Goal: Task Accomplishment & Management: Manage account settings

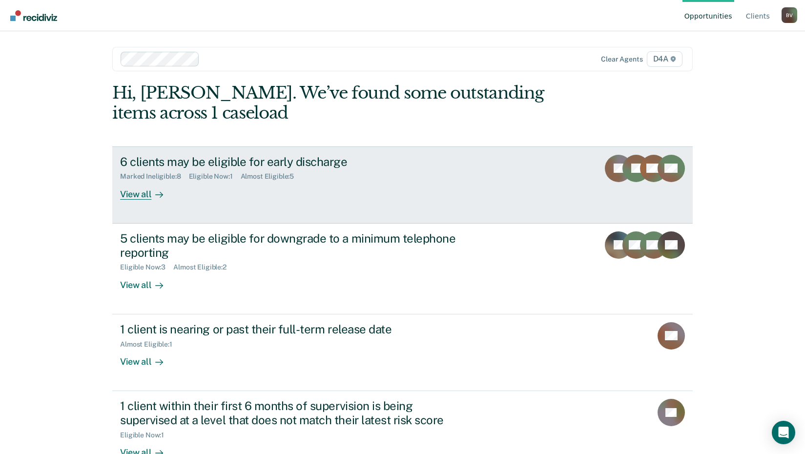
click at [127, 193] on div "View all" at bounding box center [147, 190] width 55 height 19
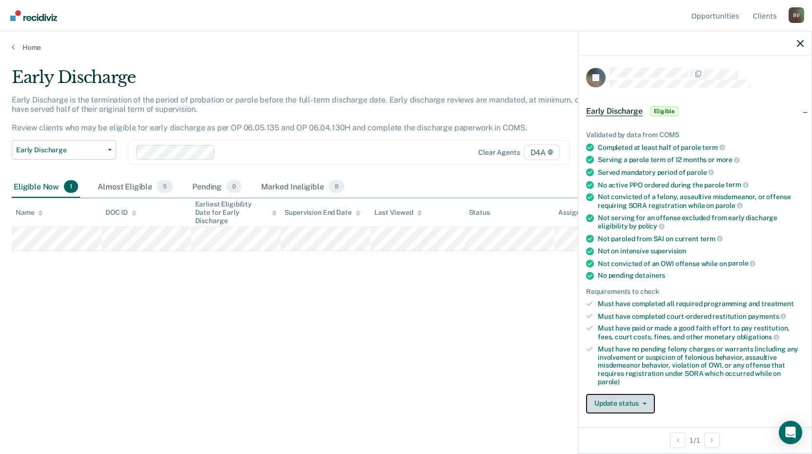
click at [619, 396] on button "Update status" at bounding box center [620, 404] width 69 height 20
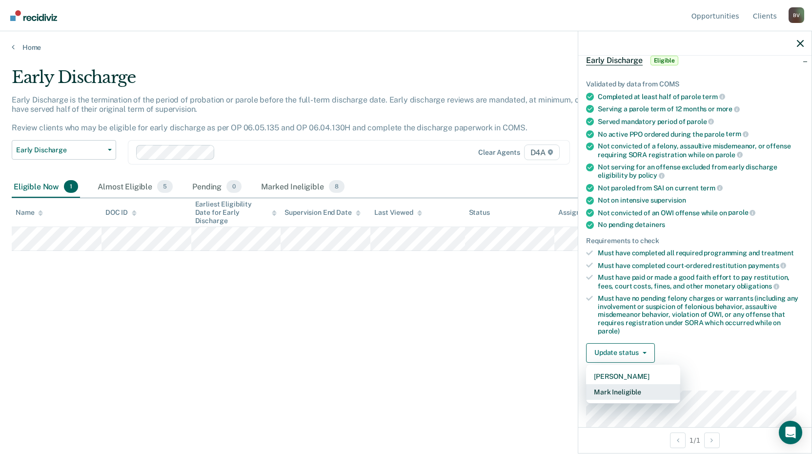
scroll to position [98, 0]
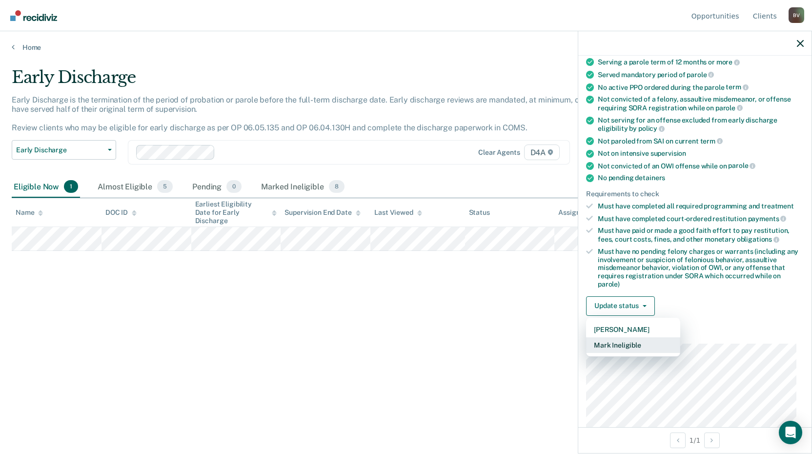
click at [630, 343] on button "Mark Ineligible" at bounding box center [633, 345] width 94 height 16
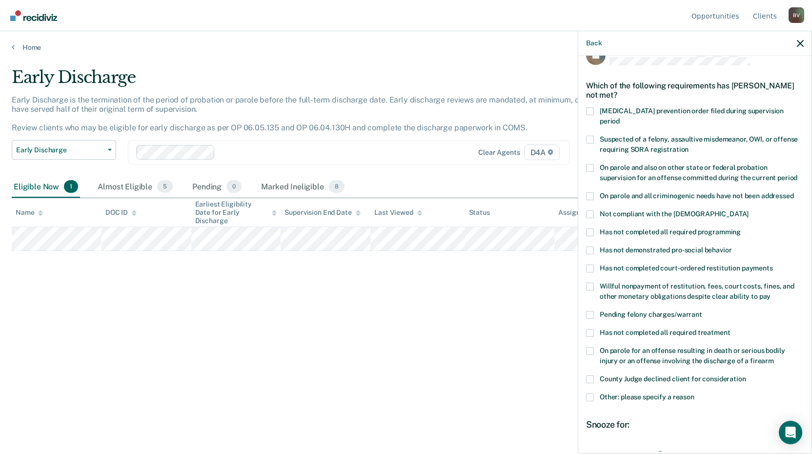
scroll to position [0, 0]
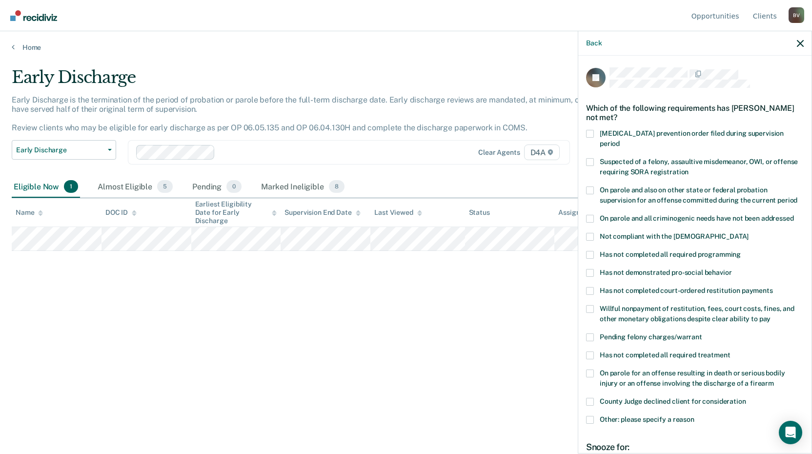
click at [592, 305] on span at bounding box center [590, 309] width 8 height 8
click at [771, 315] on input "Willful nonpayment of restitution, fees, court costs, fines, and other monetary…" at bounding box center [771, 315] width 0 height 0
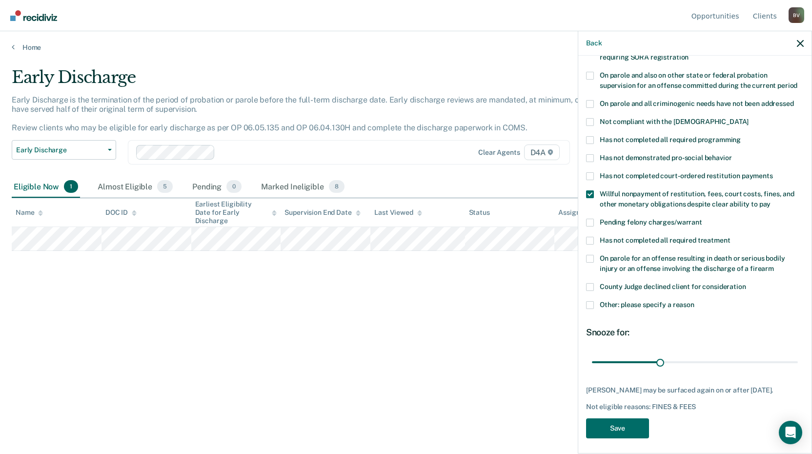
scroll to position [116, 0]
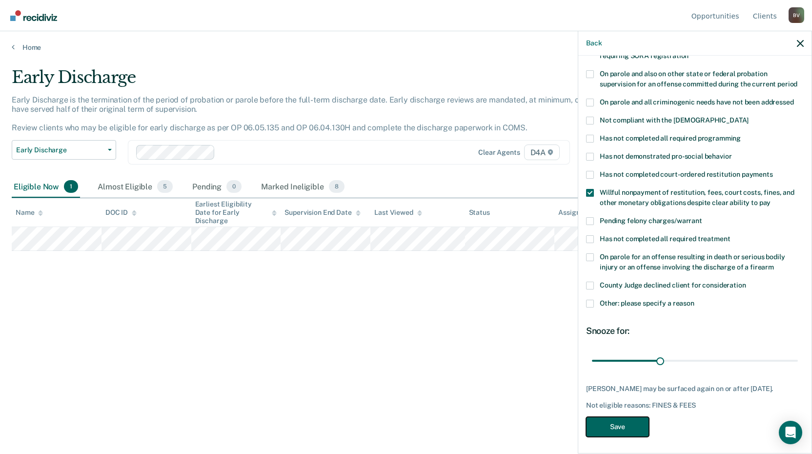
click at [623, 419] on button "Save" at bounding box center [617, 427] width 63 height 20
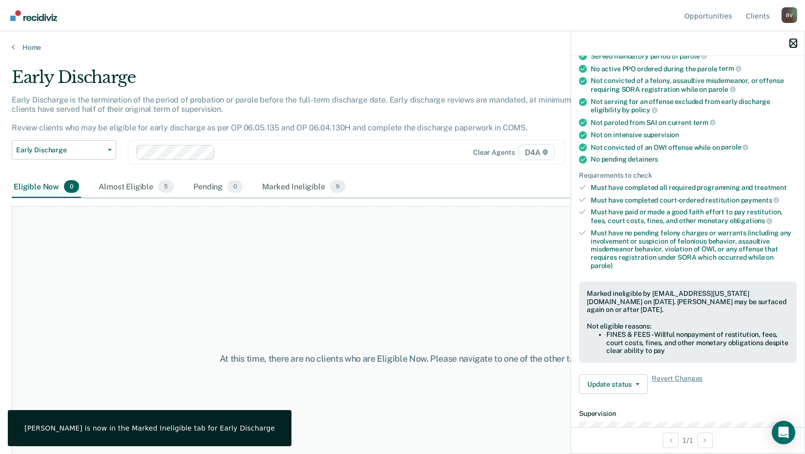
click at [792, 46] on icon "button" at bounding box center [793, 43] width 7 height 7
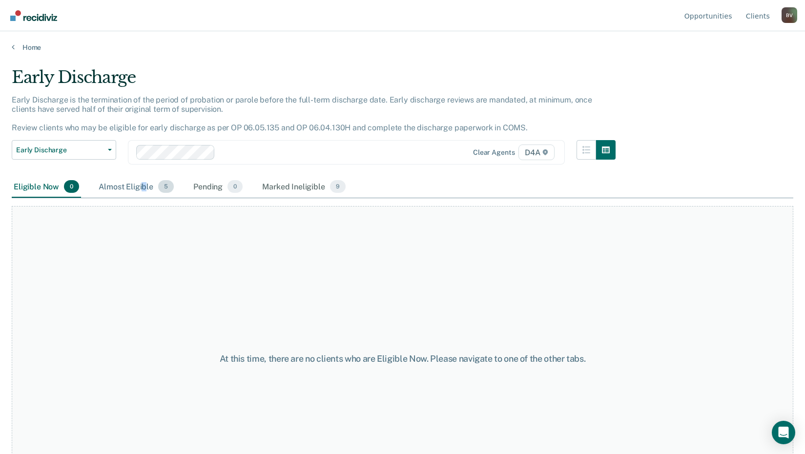
click at [144, 187] on div "Almost Eligible 5" at bounding box center [136, 186] width 79 height 21
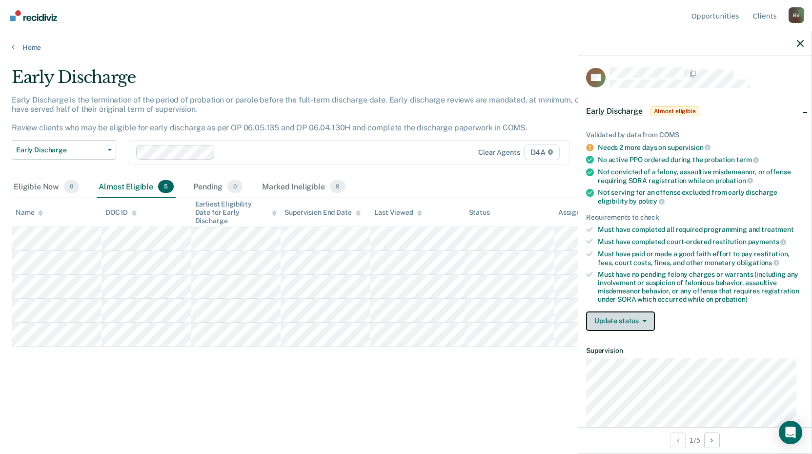
click at [639, 320] on span "button" at bounding box center [643, 321] width 8 height 2
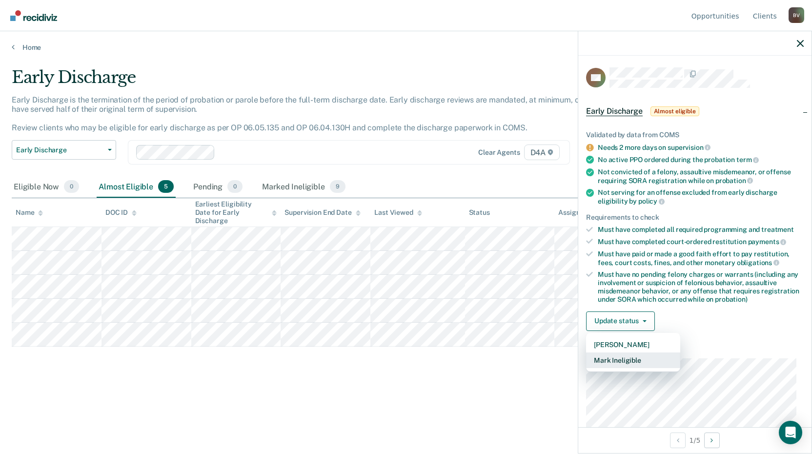
click at [639, 363] on button "Mark Ineligible" at bounding box center [633, 361] width 94 height 16
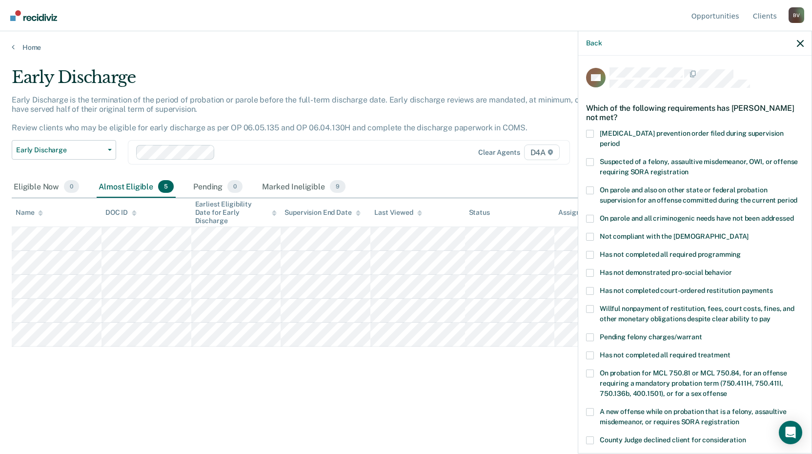
click at [599, 233] on label "Not compliant with the order of supervision" at bounding box center [695, 238] width 218 height 10
click at [749, 233] on input "Not compliant with the order of supervision" at bounding box center [749, 233] width 0 height 0
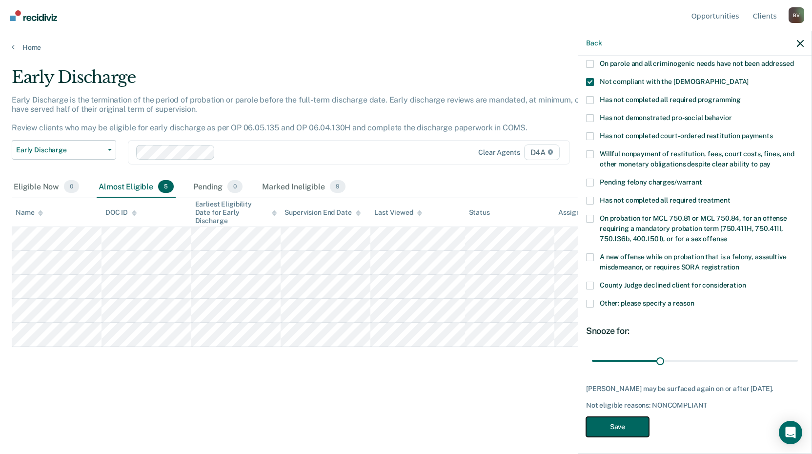
click at [641, 423] on button "Save" at bounding box center [617, 427] width 63 height 20
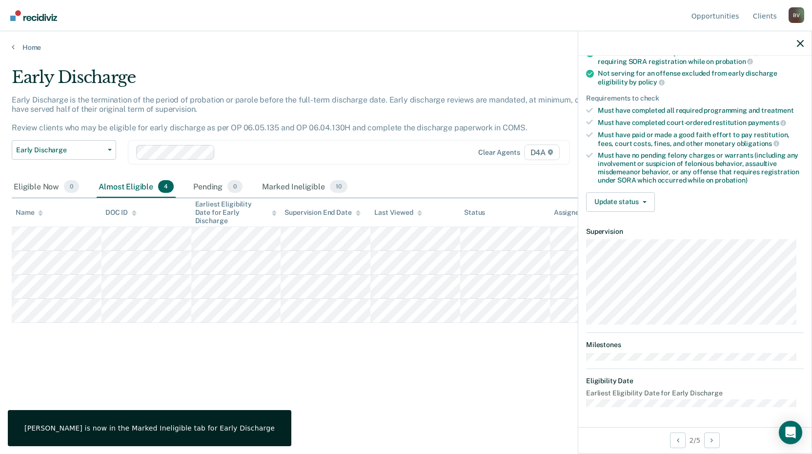
scroll to position [128, 0]
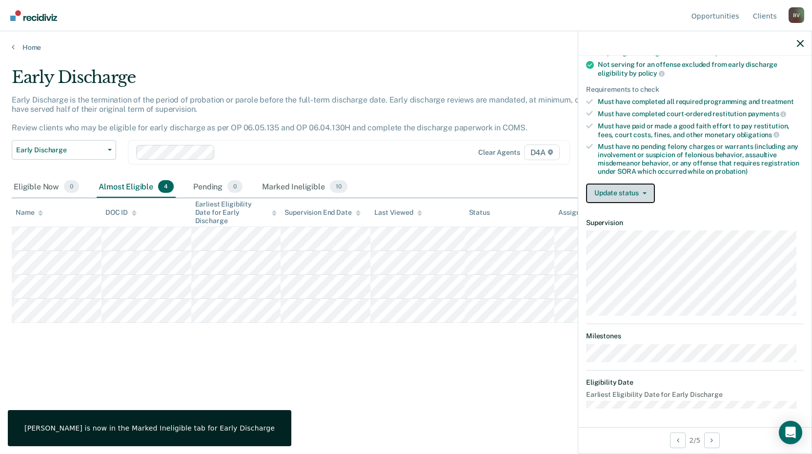
click at [620, 186] on button "Update status" at bounding box center [620, 194] width 69 height 20
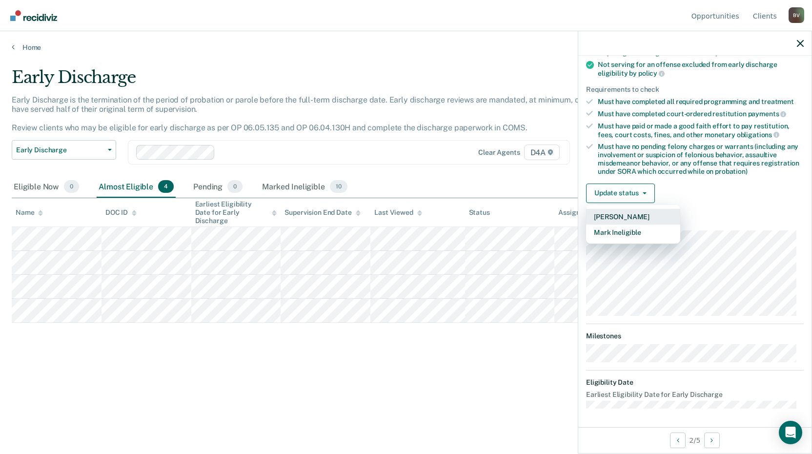
click at [633, 220] on button "[PERSON_NAME]" at bounding box center [633, 217] width 94 height 16
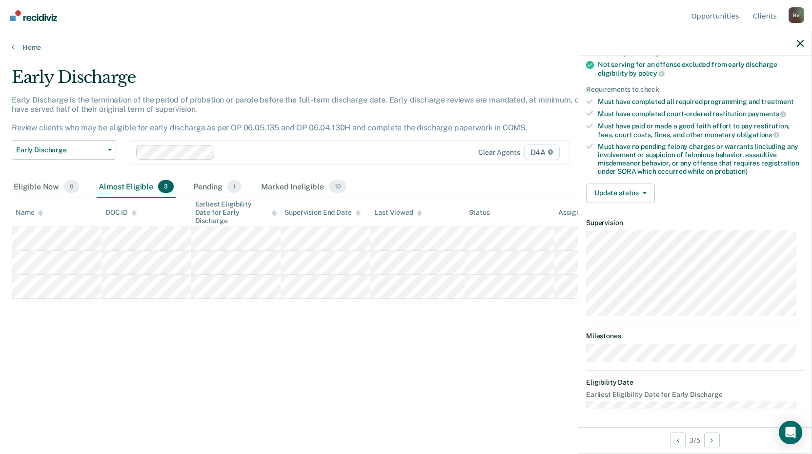
click at [621, 204] on div "Validated by data from COMS Needs 14 more days on supervision No active PPO ord…" at bounding box center [695, 99] width 233 height 224
click at [626, 197] on button "Update status" at bounding box center [620, 194] width 69 height 20
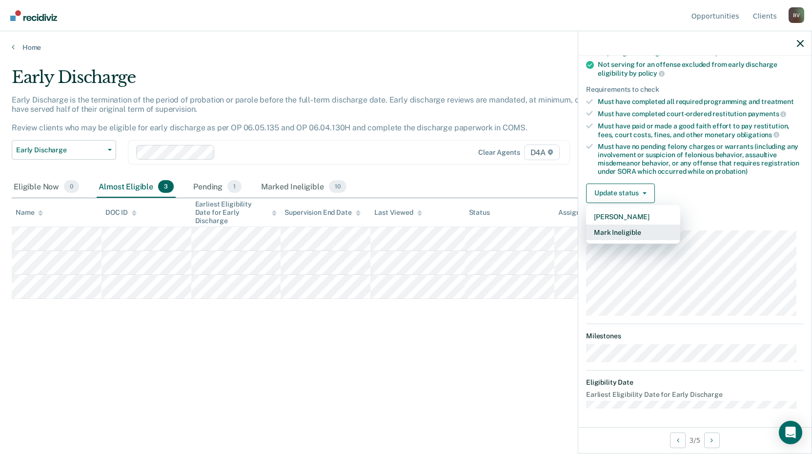
click at [623, 234] on button "Mark Ineligible" at bounding box center [633, 233] width 94 height 16
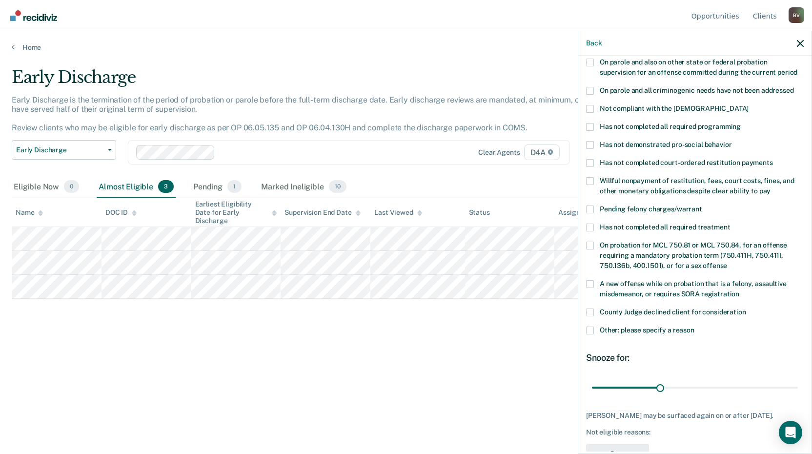
scroll to position [30, 0]
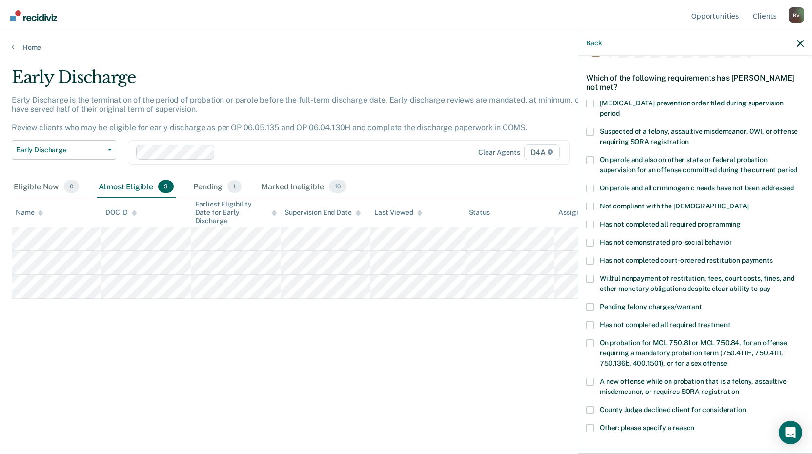
click at [462, 370] on div "Early Discharge Early Discharge is the termination of the period of probation o…" at bounding box center [406, 223] width 789 height 313
click at [802, 43] on icon "button" at bounding box center [800, 43] width 7 height 7
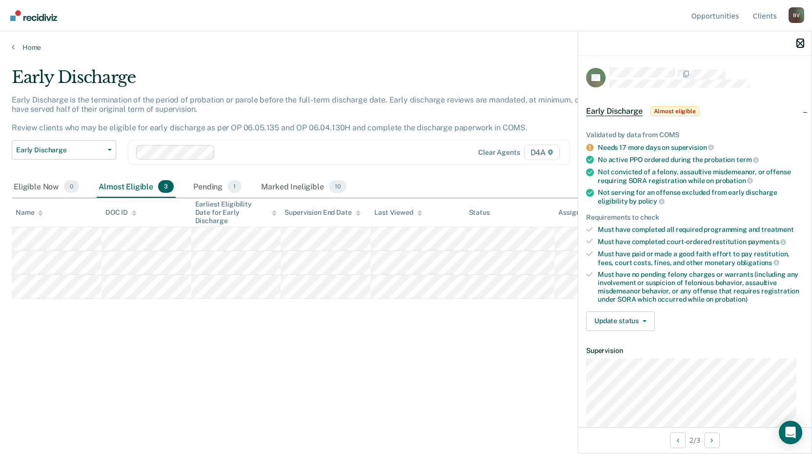
click at [797, 41] on icon "button" at bounding box center [800, 43] width 7 height 7
click at [651, 319] on button "Update status" at bounding box center [620, 321] width 69 height 20
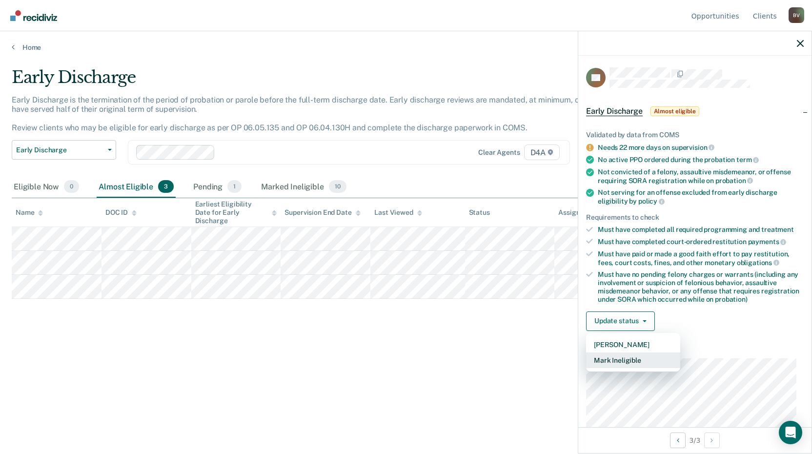
click at [634, 359] on button "Mark Ineligible" at bounding box center [633, 361] width 94 height 16
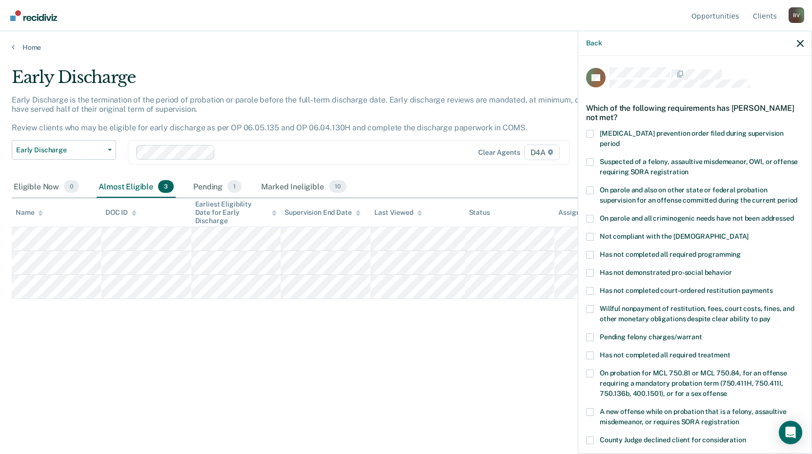
click at [595, 251] on label "Has not completed all required programming" at bounding box center [695, 256] width 218 height 10
click at [741, 251] on input "Has not completed all required programming" at bounding box center [741, 251] width 0 height 0
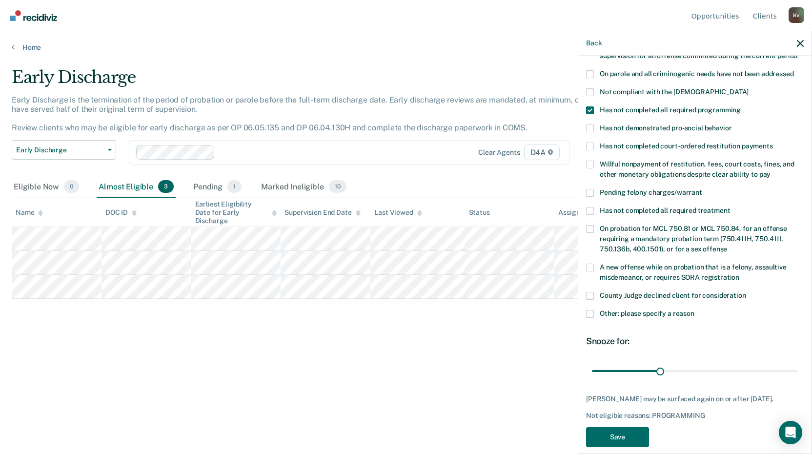
scroll to position [146, 0]
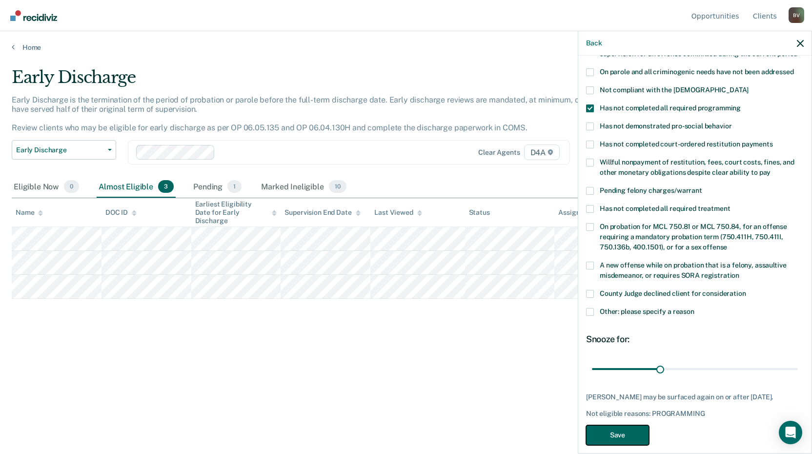
click at [634, 432] on button "Save" at bounding box center [617, 435] width 63 height 20
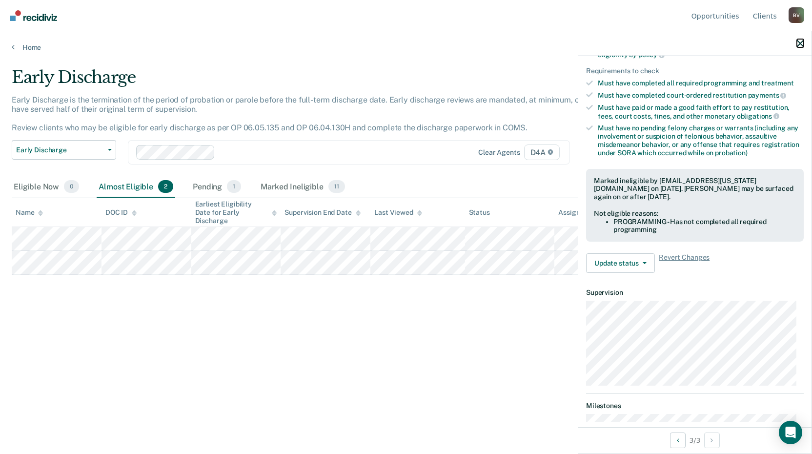
click at [802, 44] on icon "button" at bounding box center [800, 43] width 7 height 7
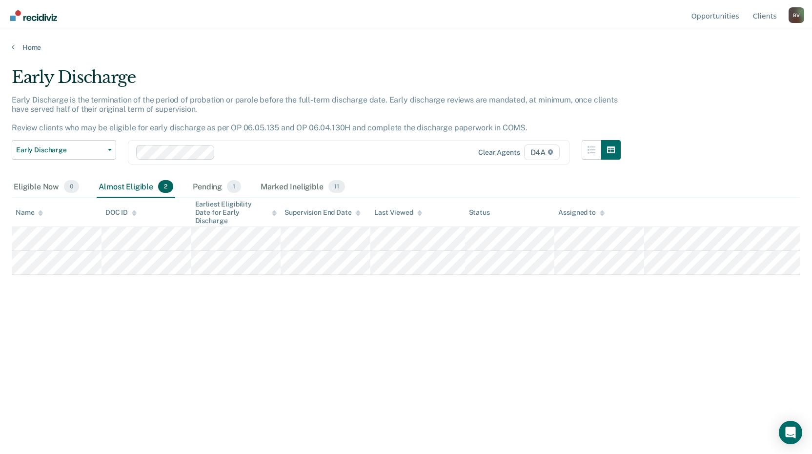
click at [798, 9] on div "B V" at bounding box center [797, 15] width 16 height 16
click at [747, 76] on link "Log Out" at bounding box center [757, 77] width 63 height 8
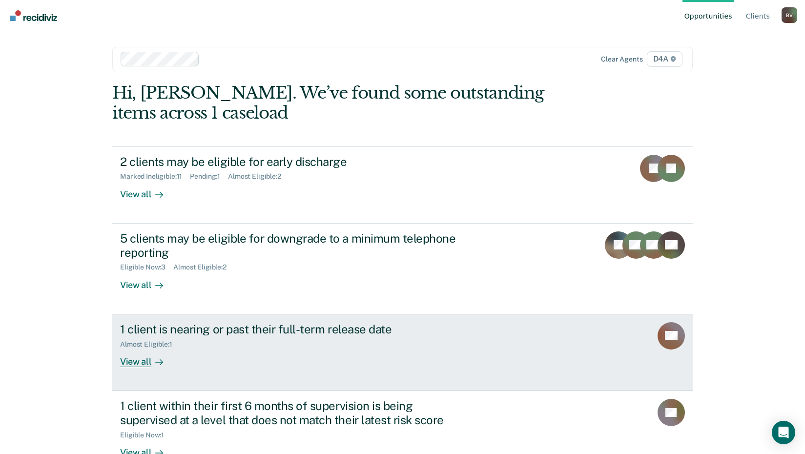
click at [120, 363] on div "View all" at bounding box center [147, 357] width 55 height 19
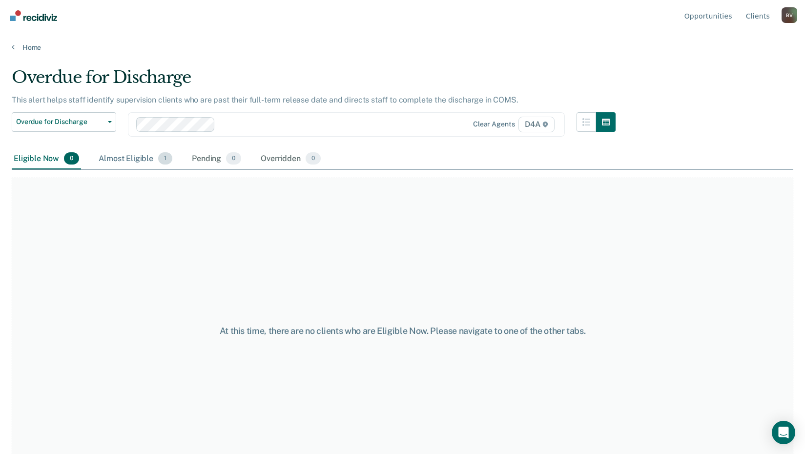
click at [134, 158] on div "Almost Eligible 1" at bounding box center [136, 158] width 78 height 21
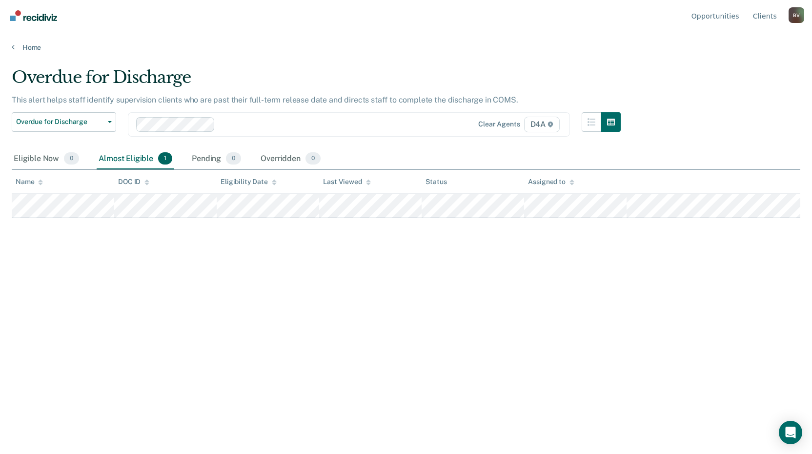
click at [14, 40] on div "Home" at bounding box center [406, 41] width 812 height 21
click at [21, 45] on link "Home" at bounding box center [406, 47] width 789 height 9
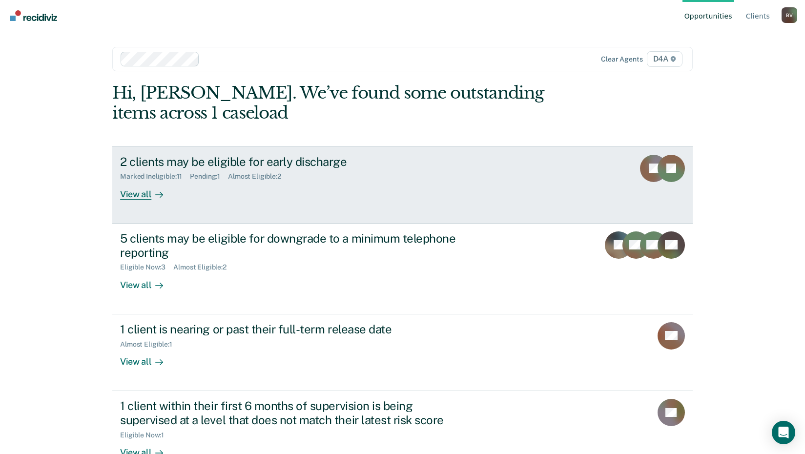
click at [137, 189] on div "View all" at bounding box center [147, 190] width 55 height 19
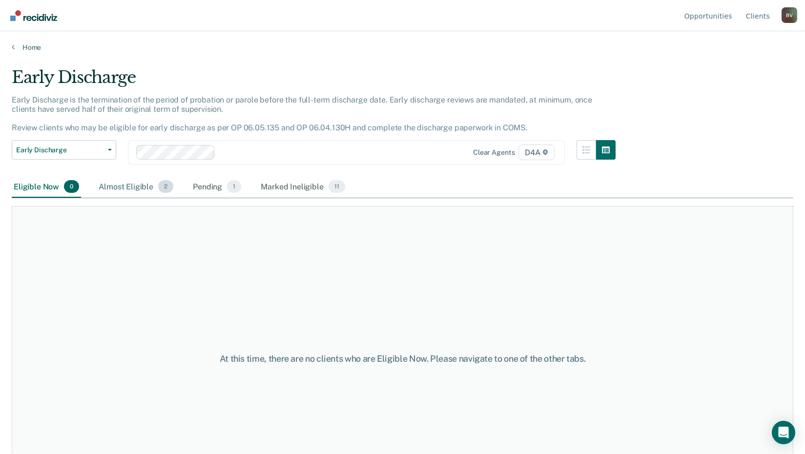
click at [139, 181] on div "Almost Eligible 2" at bounding box center [136, 186] width 79 height 21
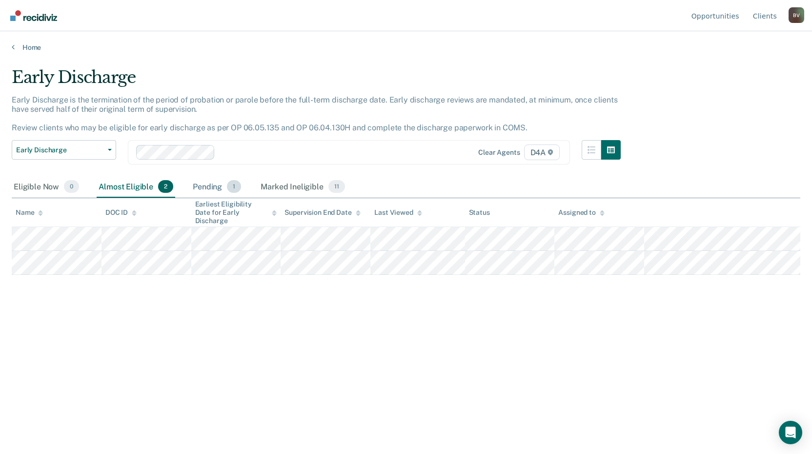
click at [209, 188] on div "Pending 1" at bounding box center [217, 186] width 52 height 21
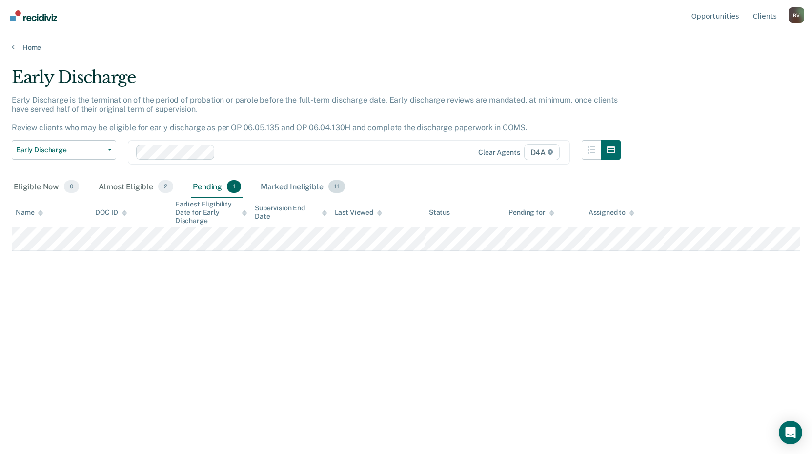
click at [281, 183] on div "Marked Ineligible 11" at bounding box center [303, 186] width 88 height 21
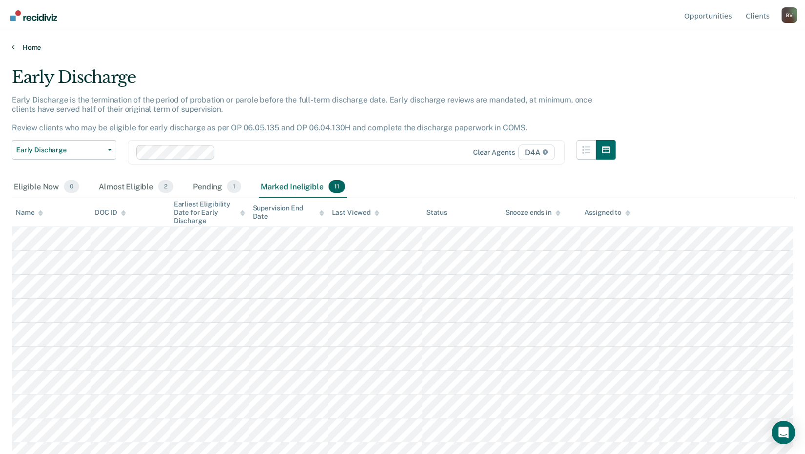
click at [14, 50] on icon at bounding box center [13, 47] width 3 height 8
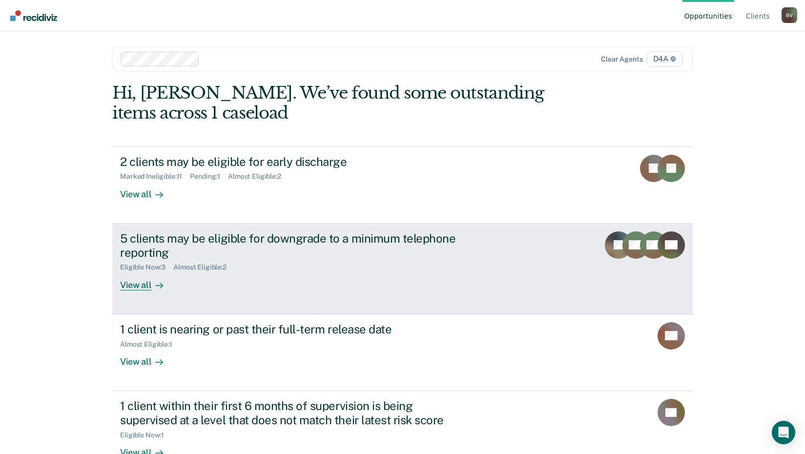
click at [130, 290] on div "View all" at bounding box center [147, 280] width 55 height 19
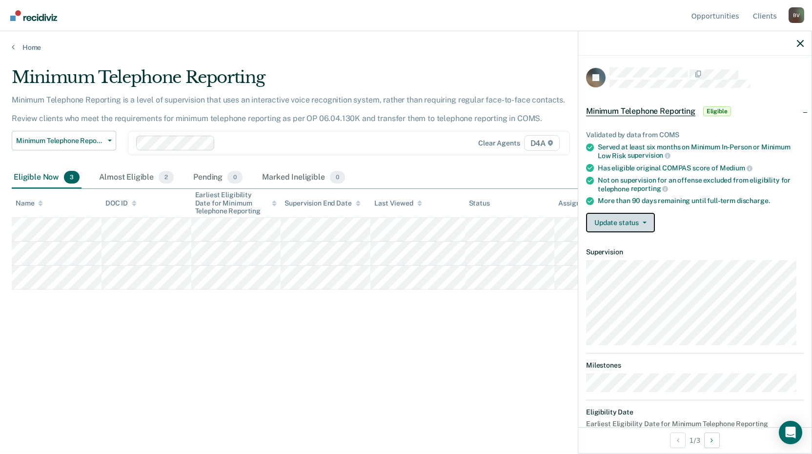
click at [634, 224] on button "Update status" at bounding box center [620, 223] width 69 height 20
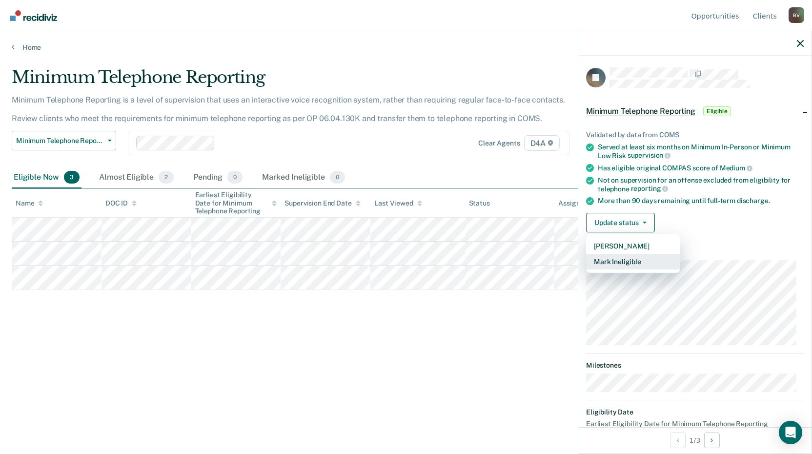
click at [646, 263] on button "Mark Ineligible" at bounding box center [633, 262] width 94 height 16
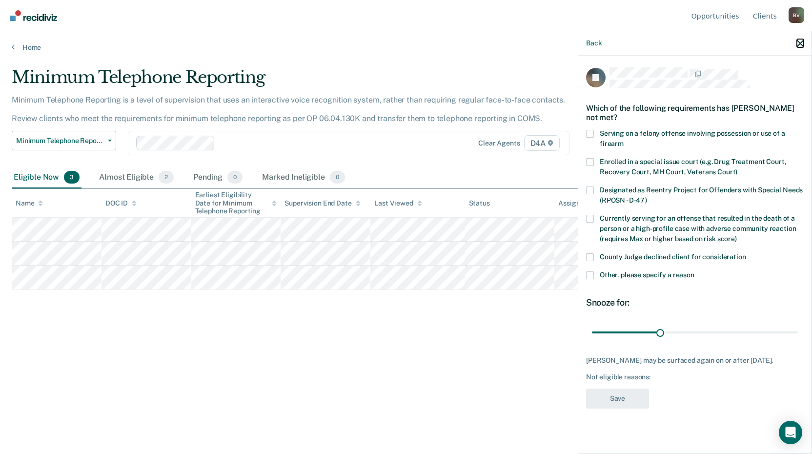
click at [801, 46] on icon "button" at bounding box center [800, 43] width 7 height 7
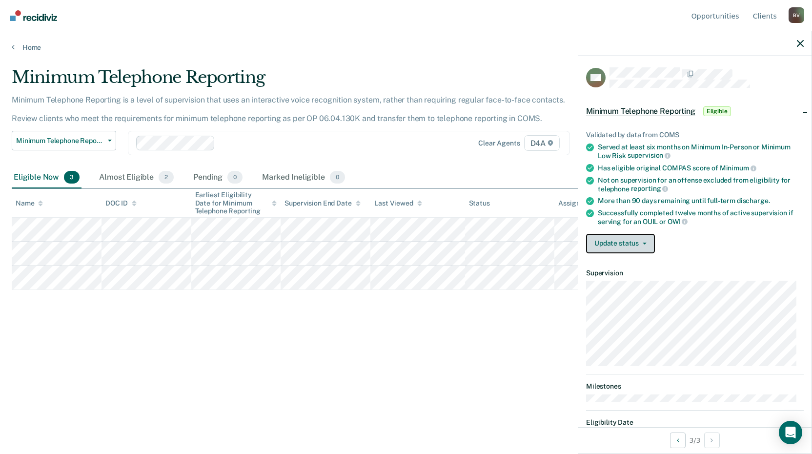
click at [646, 242] on button "Update status" at bounding box center [620, 244] width 69 height 20
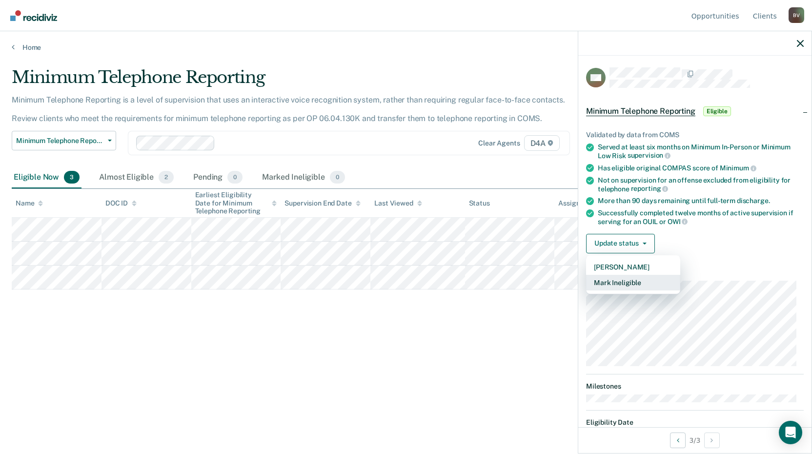
click at [645, 284] on button "Mark Ineligible" at bounding box center [633, 283] width 94 height 16
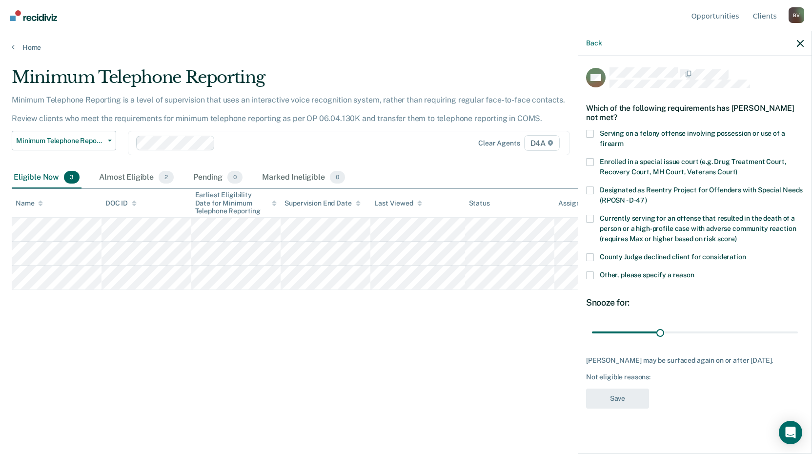
click at [588, 279] on label "Other, please specify a reason" at bounding box center [695, 276] width 218 height 10
click at [695, 271] on input "Other, please specify a reason" at bounding box center [695, 271] width 0 height 0
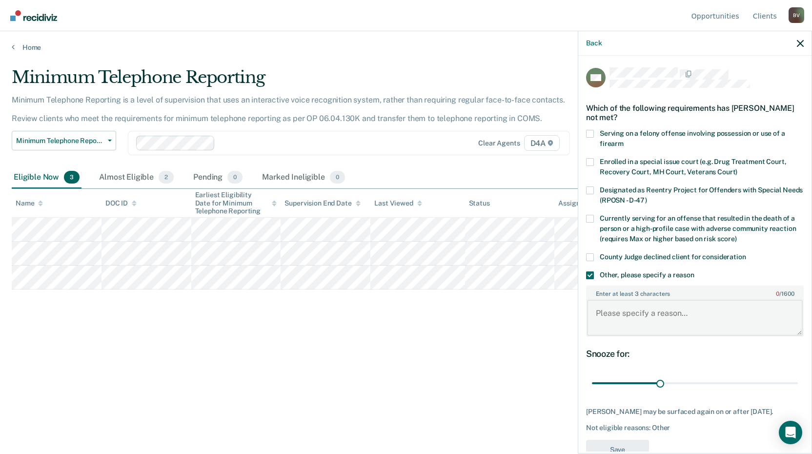
click at [629, 331] on textarea "Enter at least 3 characters 0 / 1600" at bounding box center [695, 318] width 216 height 36
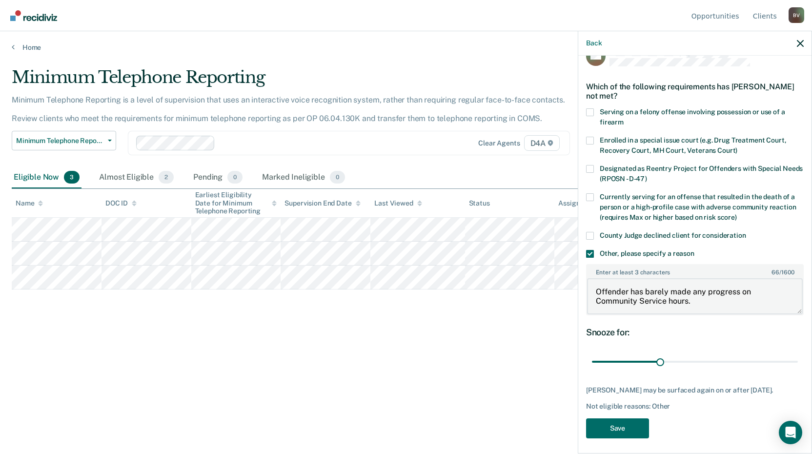
scroll to position [33, 0]
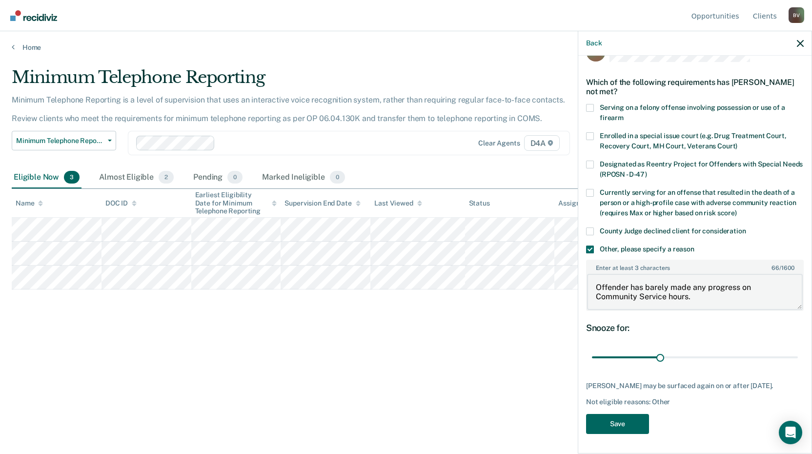
type textarea "Offender has barely made any progress on Community Service hours."
click at [629, 425] on button "Save" at bounding box center [617, 424] width 63 height 20
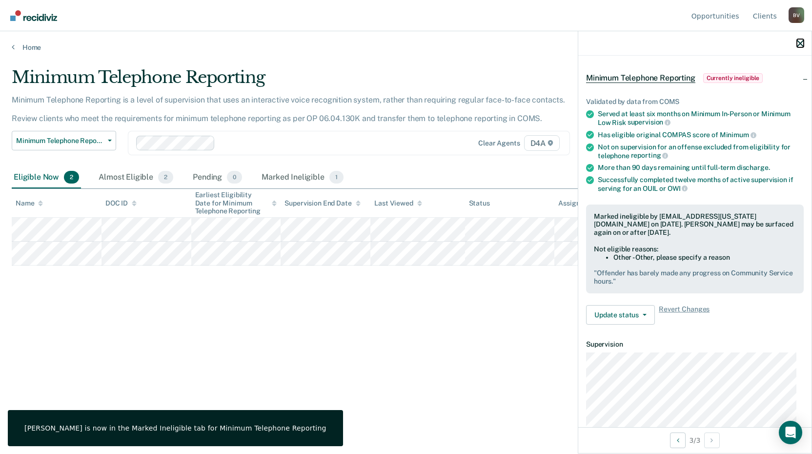
click at [800, 42] on icon "button" at bounding box center [800, 43] width 7 height 7
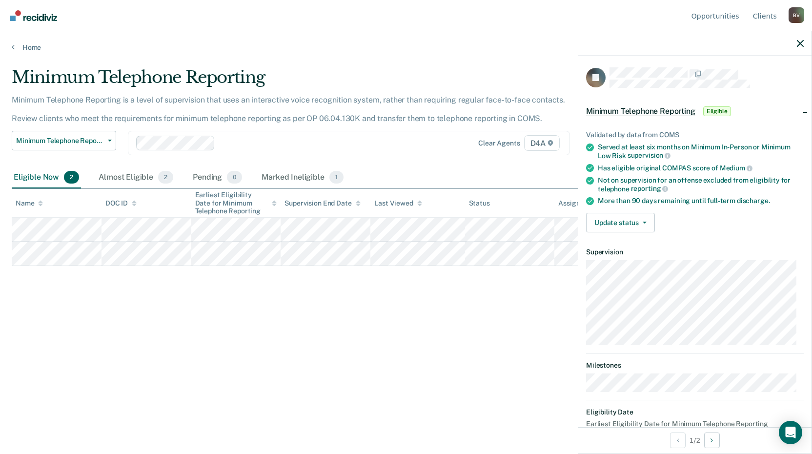
click at [617, 207] on div "Validated by data from COMS Served at least six months on Minimum In-Person or …" at bounding box center [695, 177] width 233 height 125
click at [618, 221] on button "Update status" at bounding box center [620, 223] width 69 height 20
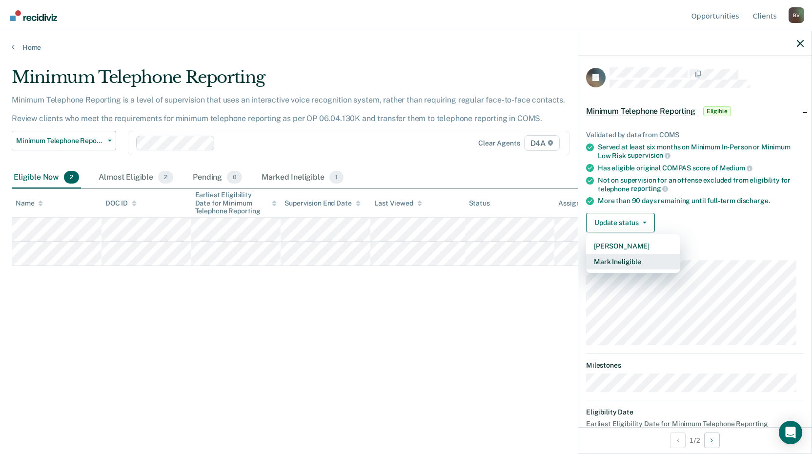
click at [640, 260] on button "Mark Ineligible" at bounding box center [633, 262] width 94 height 16
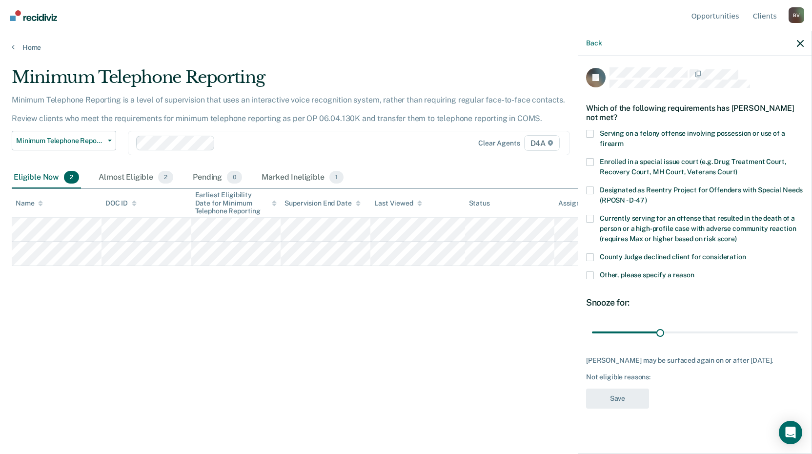
click at [596, 280] on label "Other, please specify a reason" at bounding box center [695, 276] width 218 height 10
click at [695, 271] on input "Other, please specify a reason" at bounding box center [695, 271] width 0 height 0
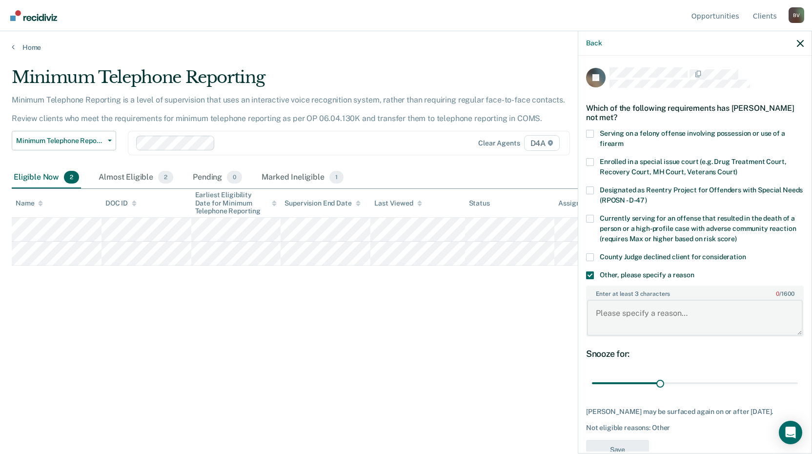
click at [635, 317] on textarea "Enter at least 3 characters 0 / 1600" at bounding box center [695, 318] width 216 height 36
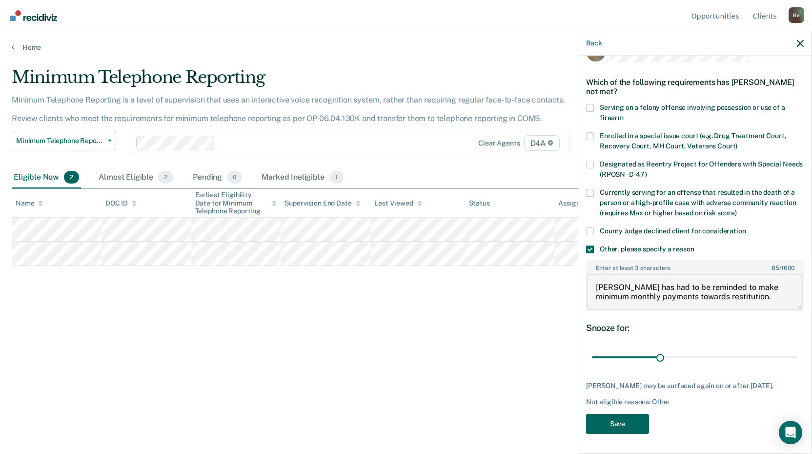
type textarea "[PERSON_NAME] has had to be reminded to make minimum monthly payments towards r…"
click at [626, 421] on button "Save" at bounding box center [617, 424] width 63 height 20
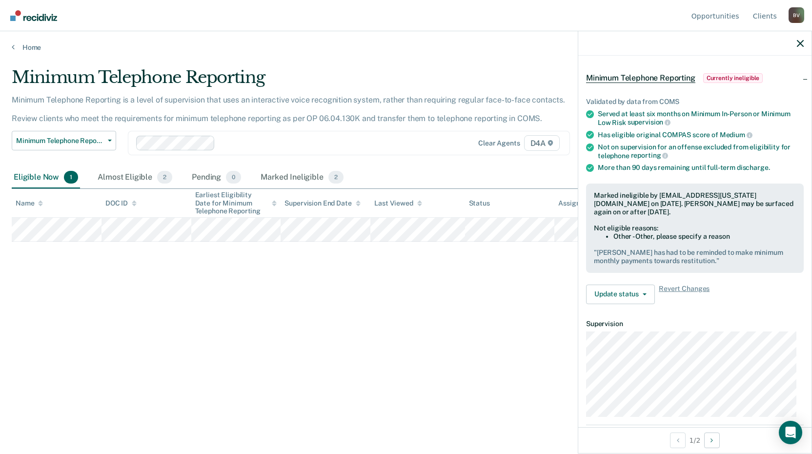
click at [22, 42] on div "Home" at bounding box center [406, 41] width 812 height 21
click at [19, 48] on link "Home" at bounding box center [406, 47] width 789 height 9
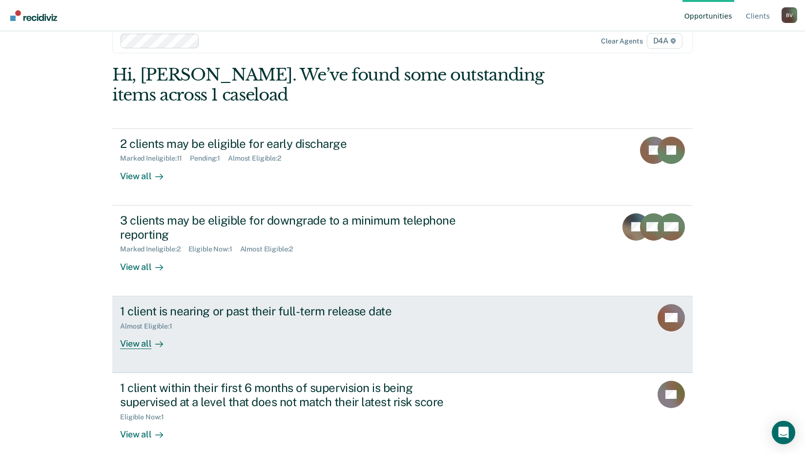
scroll to position [28, 0]
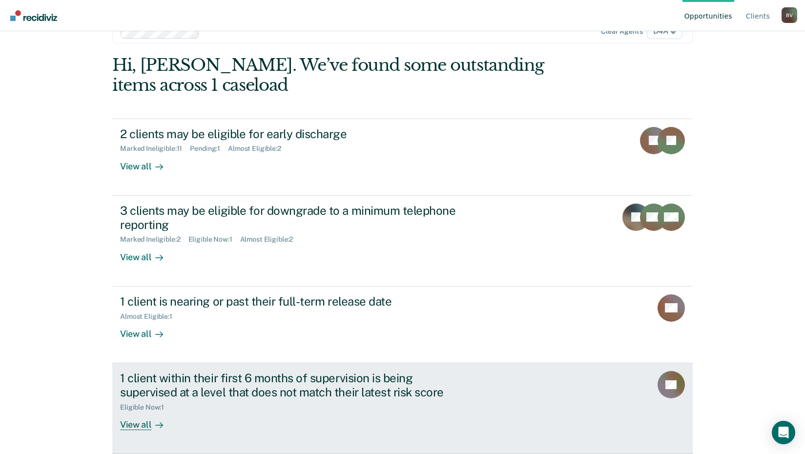
click at [136, 425] on div "View all" at bounding box center [147, 420] width 55 height 19
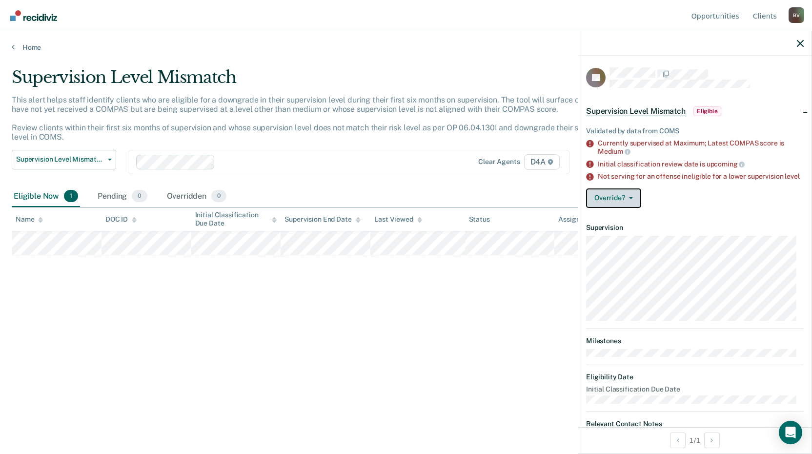
click at [624, 208] on button "Override?" at bounding box center [613, 198] width 55 height 20
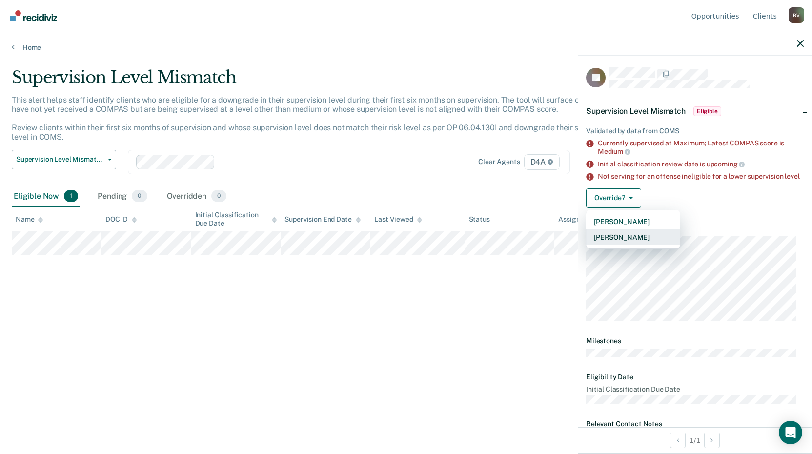
click at [638, 245] on button "[PERSON_NAME]" at bounding box center [633, 237] width 94 height 16
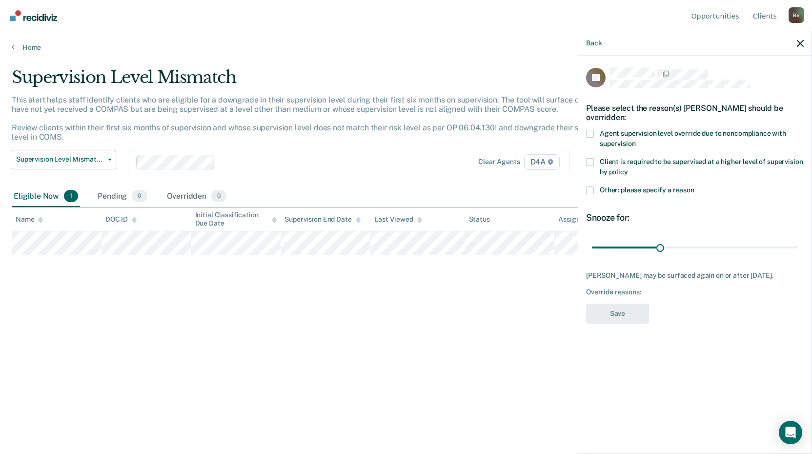
click at [595, 158] on label "Client is required to be supervised at a higher level of supervision by policy" at bounding box center [695, 168] width 218 height 21
click at [628, 168] on input "Client is required to be supervised at a higher level of supervision by policy" at bounding box center [628, 168] width 0 height 0
click at [627, 304] on button "Save" at bounding box center [617, 314] width 63 height 20
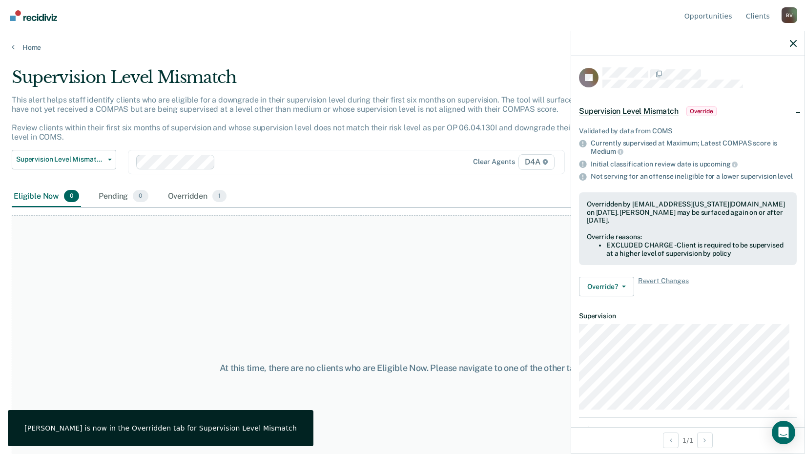
click at [797, 43] on div at bounding box center [687, 43] width 233 height 24
click at [795, 44] on icon "button" at bounding box center [793, 43] width 7 height 7
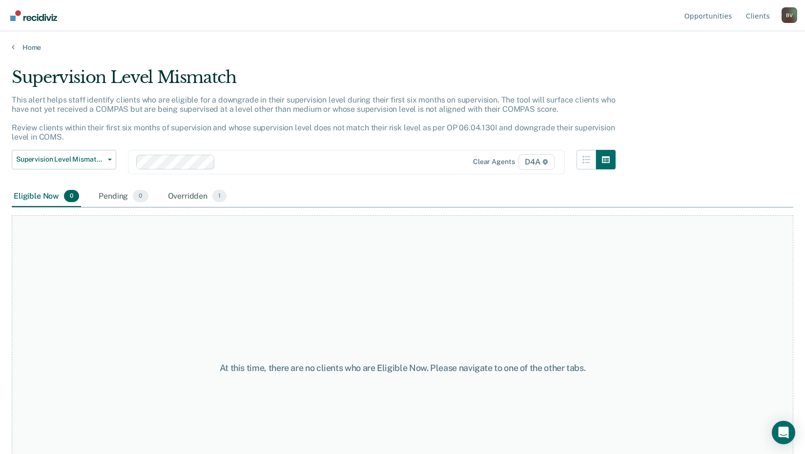
click at [785, 16] on div "B V" at bounding box center [790, 15] width 16 height 16
click at [738, 78] on link "Log Out" at bounding box center [750, 77] width 63 height 8
